Goal: Find specific page/section: Find specific page/section

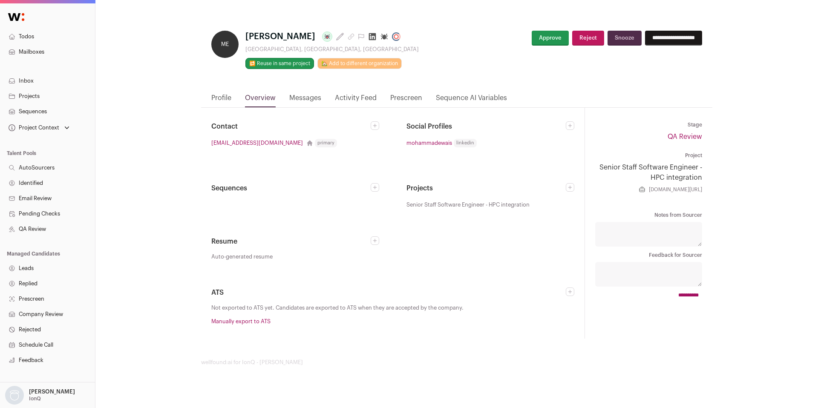
click at [227, 98] on link "Profile" at bounding box center [221, 100] width 20 height 14
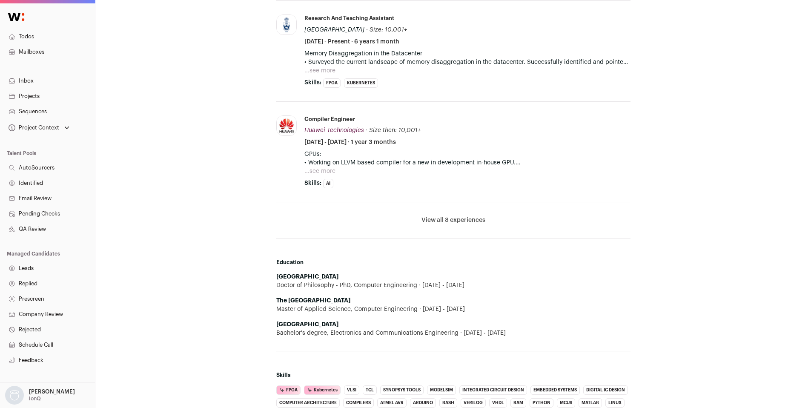
scroll to position [719, 0]
